Goal: Task Accomplishment & Management: Manage account settings

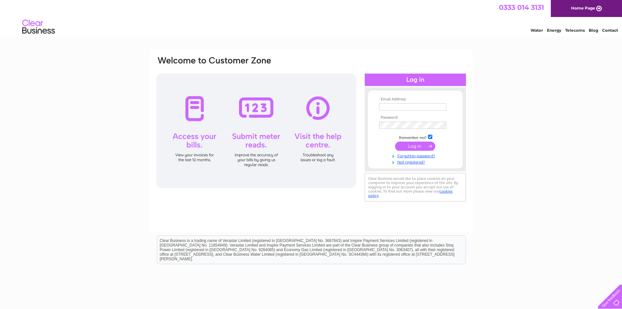
type input "pauline@toothplus.co.uk"
click at [420, 144] on input "submit" at bounding box center [415, 145] width 40 height 9
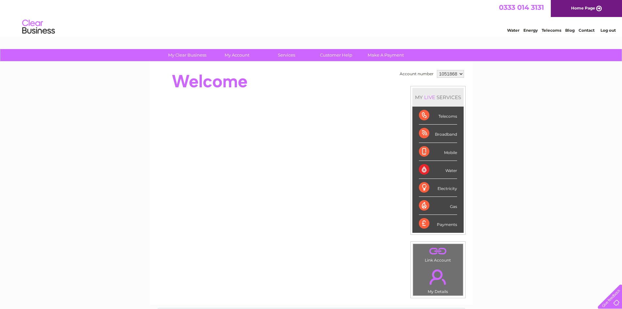
click at [444, 170] on div "Water" at bounding box center [438, 170] width 38 height 18
click at [460, 74] on select "1051868 1149119" at bounding box center [450, 74] width 27 height 8
select select "1149119"
click at [437, 70] on select "1051868 1149119" at bounding box center [450, 74] width 27 height 8
click at [446, 170] on div "Water" at bounding box center [438, 170] width 38 height 18
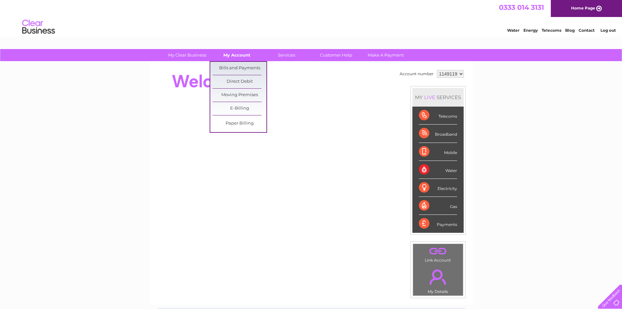
click at [241, 56] on link "My Account" at bounding box center [237, 55] width 54 height 12
click at [238, 66] on link "Bills and Payments" at bounding box center [240, 68] width 54 height 13
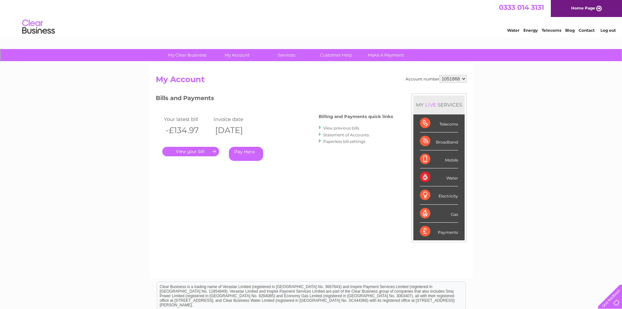
click at [462, 77] on select "1051868 1149119" at bounding box center [453, 79] width 27 height 8
select select "1149119"
click at [440, 75] on select "1051868 1149119" at bounding box center [453, 79] width 27 height 8
click at [183, 151] on link "." at bounding box center [190, 151] width 57 height 9
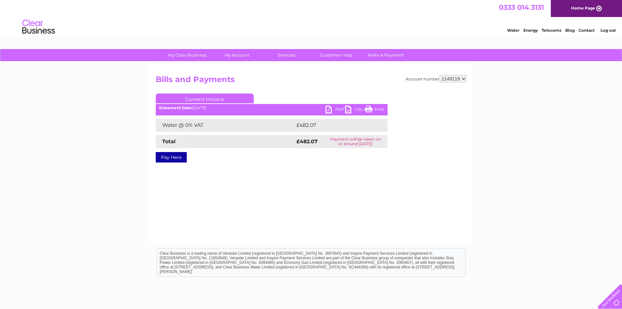
click at [328, 111] on link "PDF" at bounding box center [336, 110] width 20 height 9
